Goal: Transaction & Acquisition: Book appointment/travel/reservation

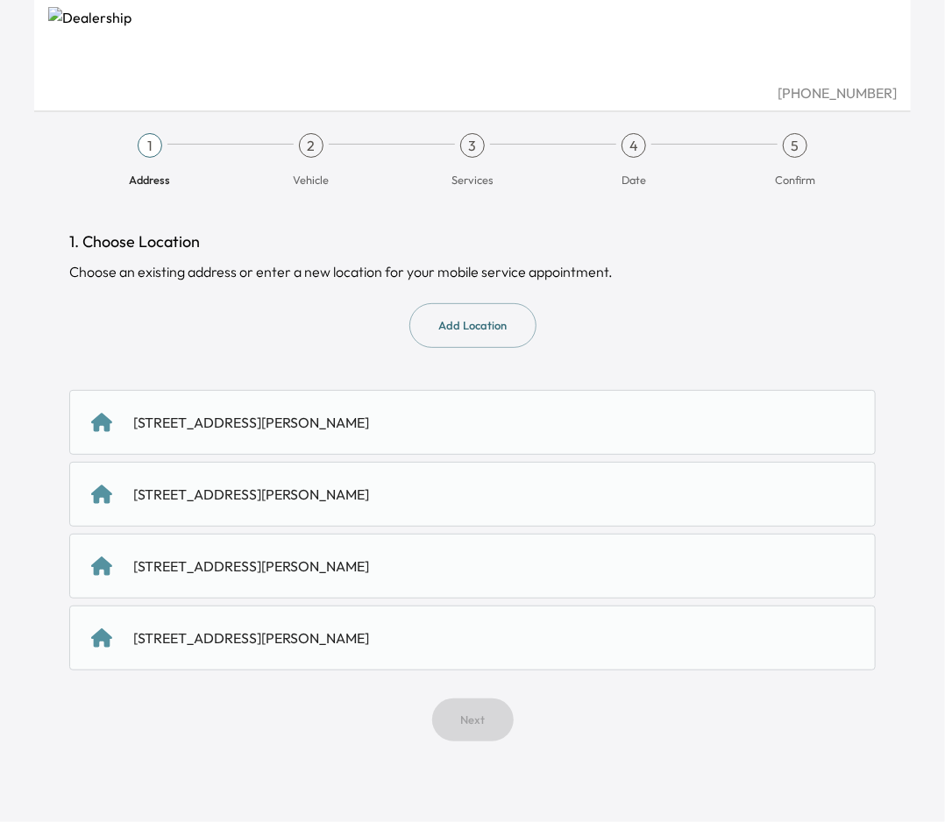
click at [369, 415] on div "[STREET_ADDRESS][PERSON_NAME]" at bounding box center [251, 422] width 236 height 21
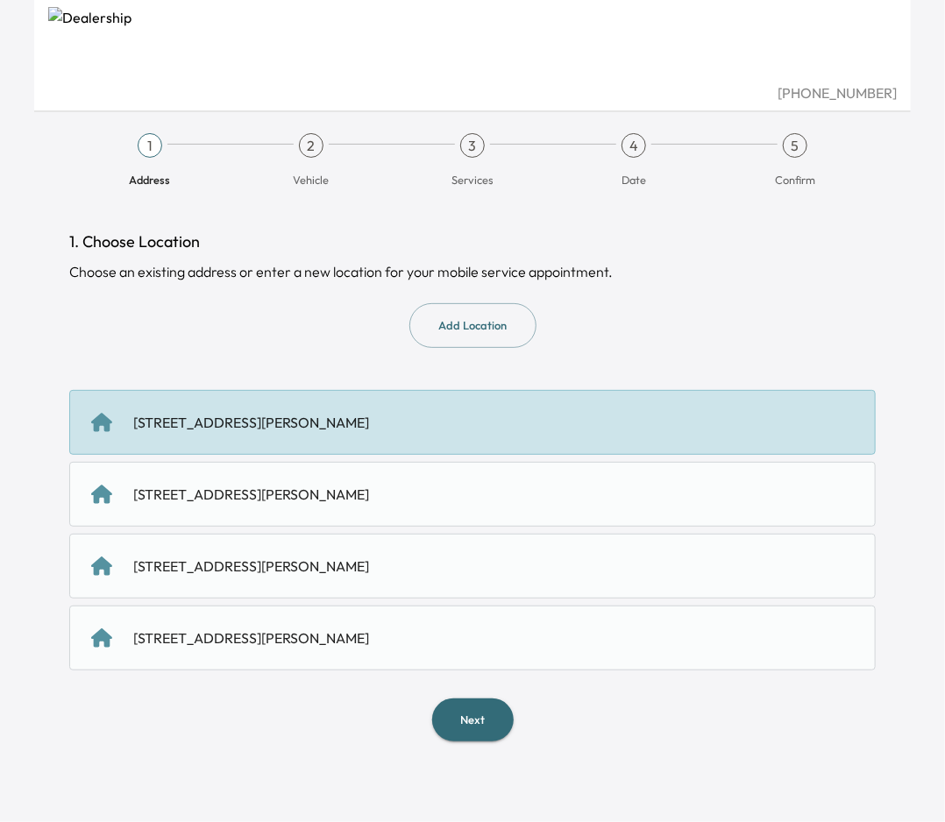
click at [466, 719] on button "Next" at bounding box center [473, 720] width 82 height 43
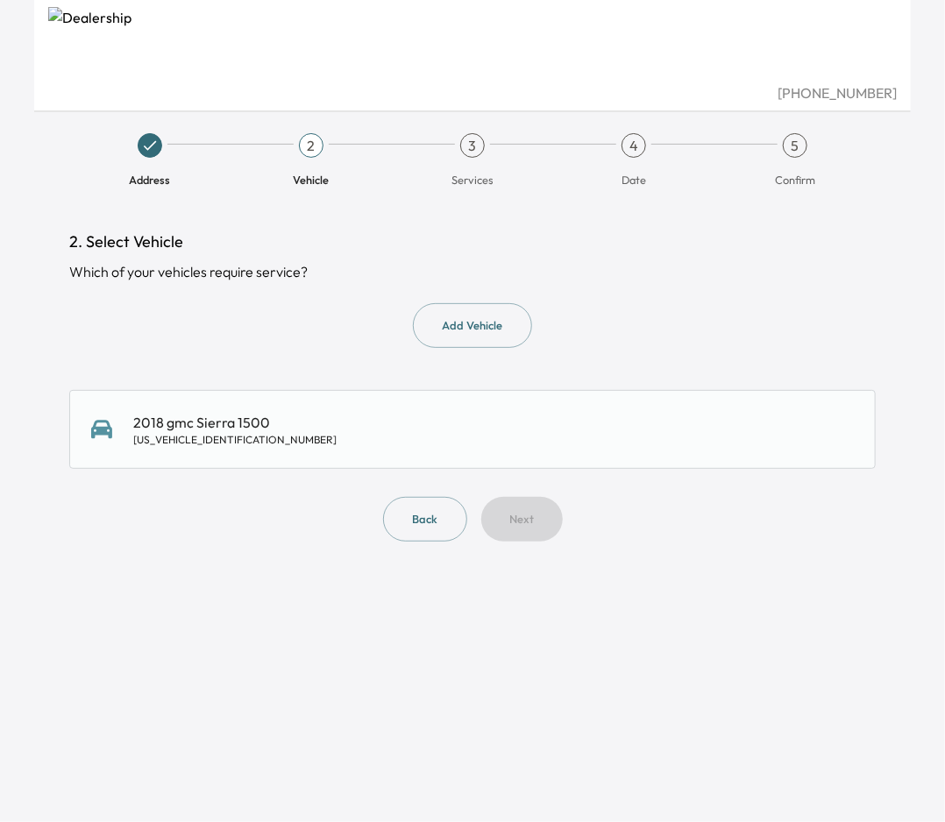
click at [407, 444] on div "2018 gmc Sierra 1500 [US_VEHICLE_IDENTIFICATION_NUMBER]" at bounding box center [472, 429] width 763 height 35
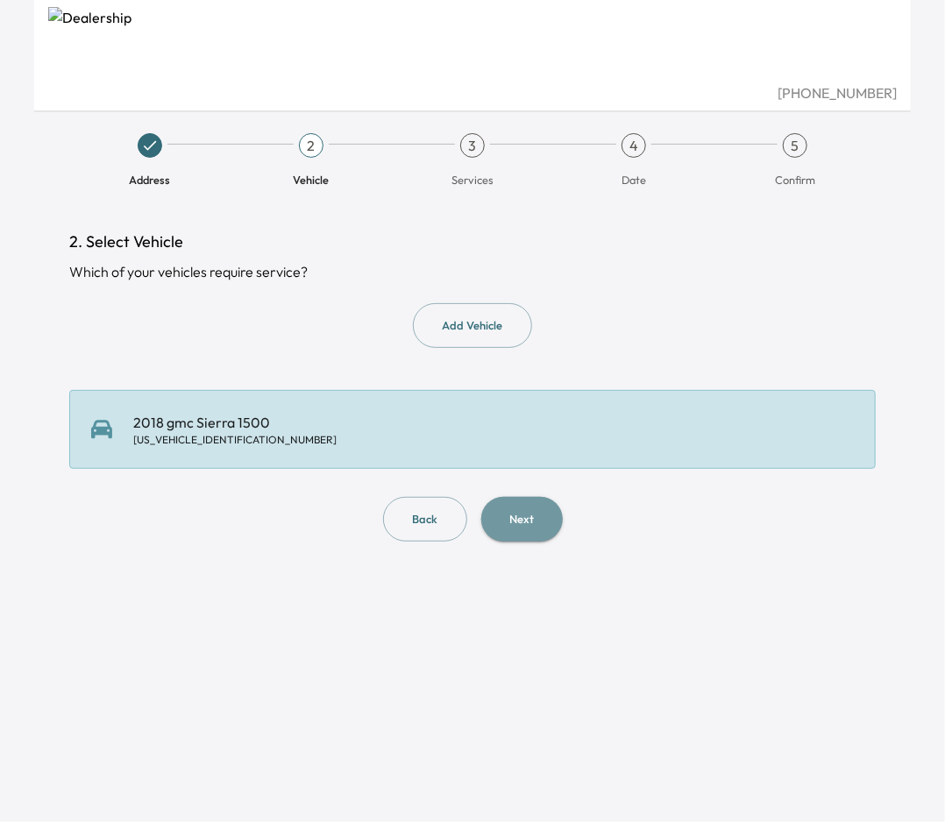
click at [508, 513] on button "Next" at bounding box center [522, 519] width 82 height 45
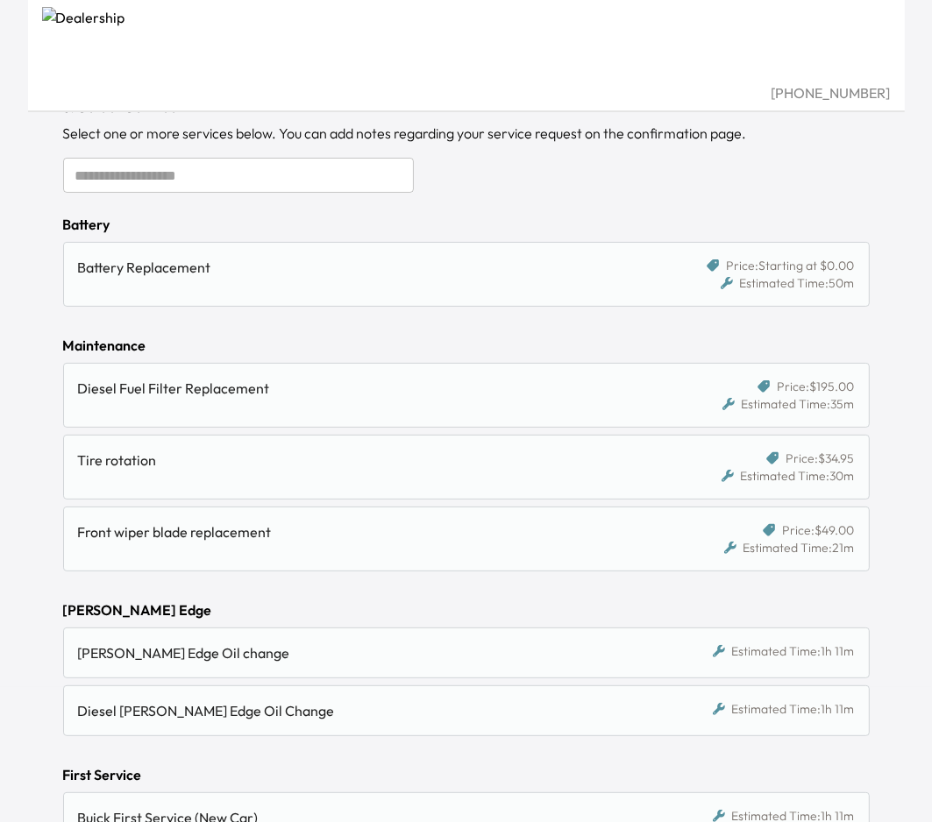
scroll to position [98, 0]
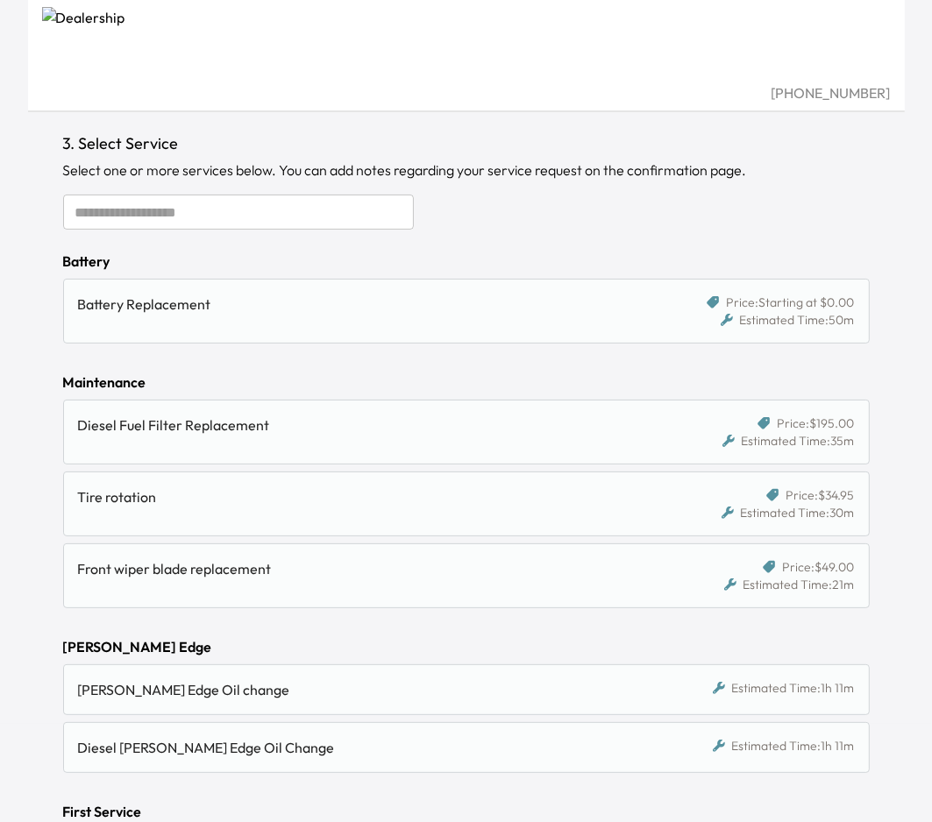
click at [102, 216] on input "text" at bounding box center [238, 212] width 351 height 35
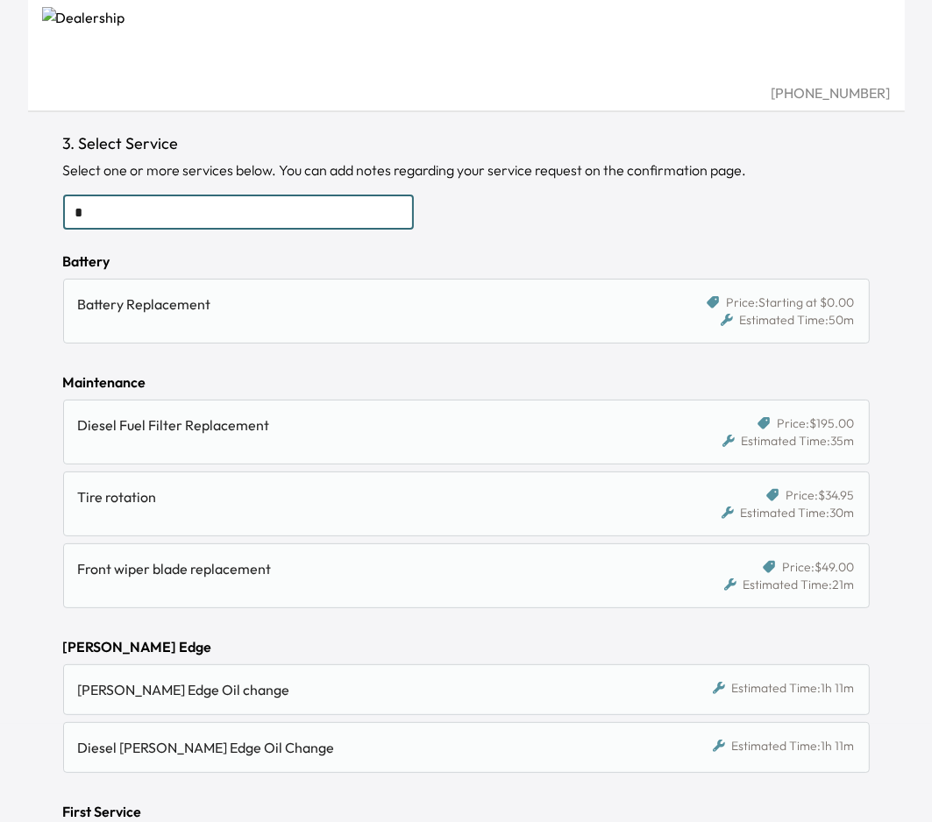
scroll to position [0, 0]
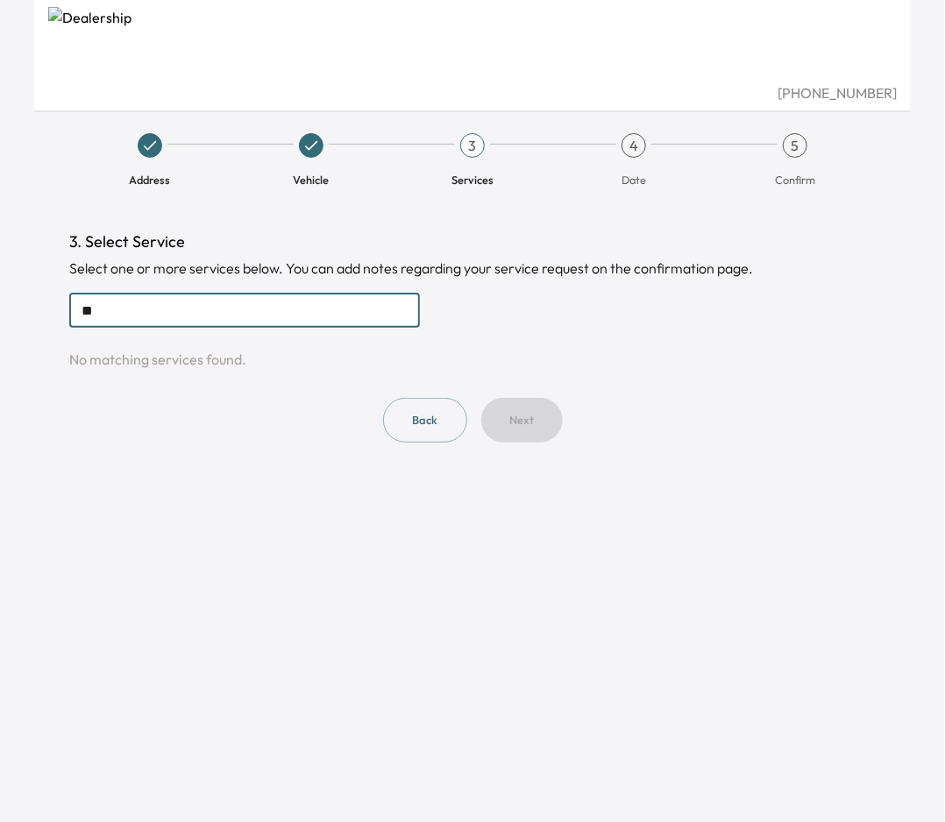
type input "*"
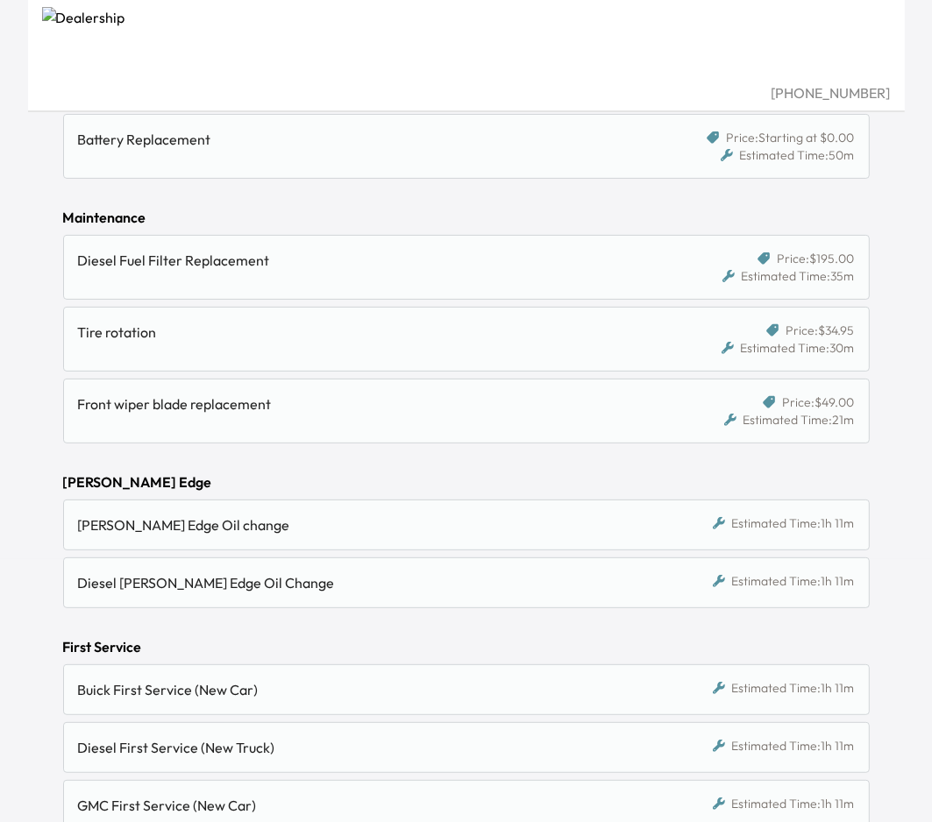
scroll to position [351, 0]
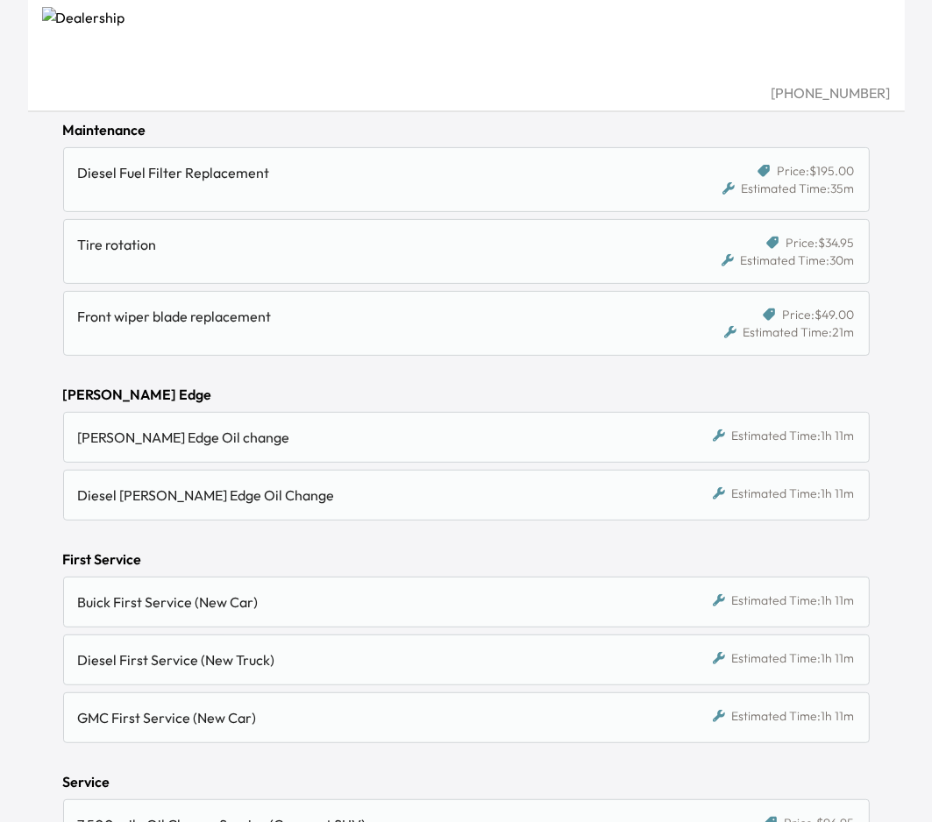
click at [100, 433] on div "[PERSON_NAME] Edge Oil change" at bounding box center [362, 437] width 569 height 21
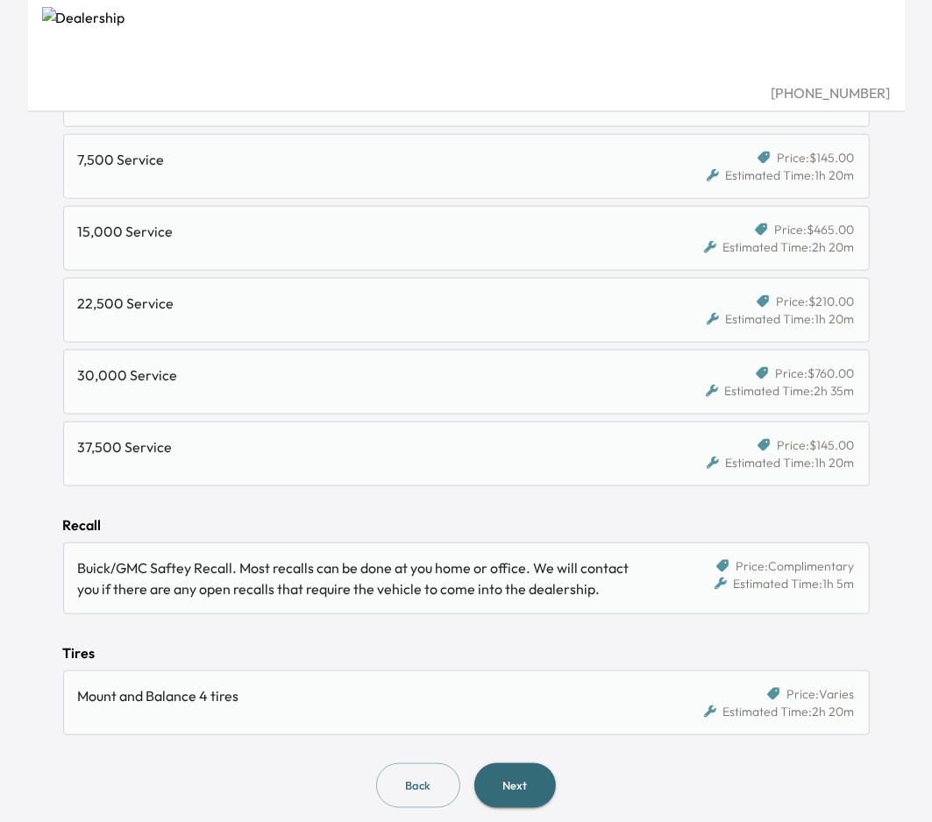
scroll to position [1238, 0]
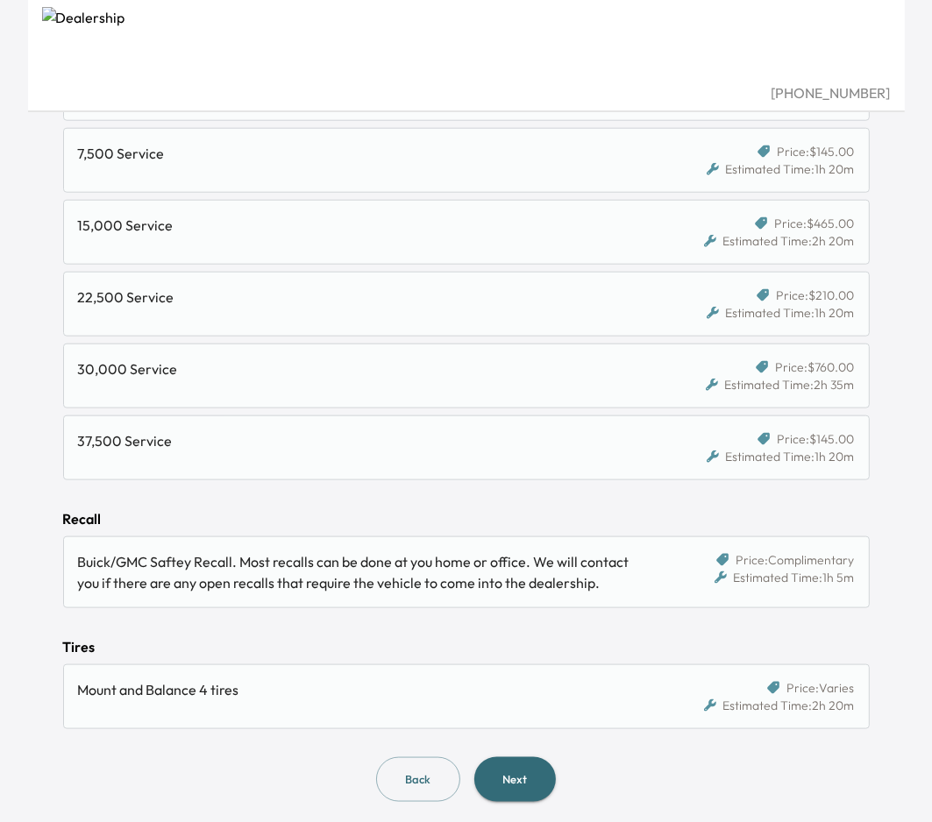
click at [513, 761] on button "Next" at bounding box center [515, 779] width 82 height 45
